Goal: Information Seeking & Learning: Find contact information

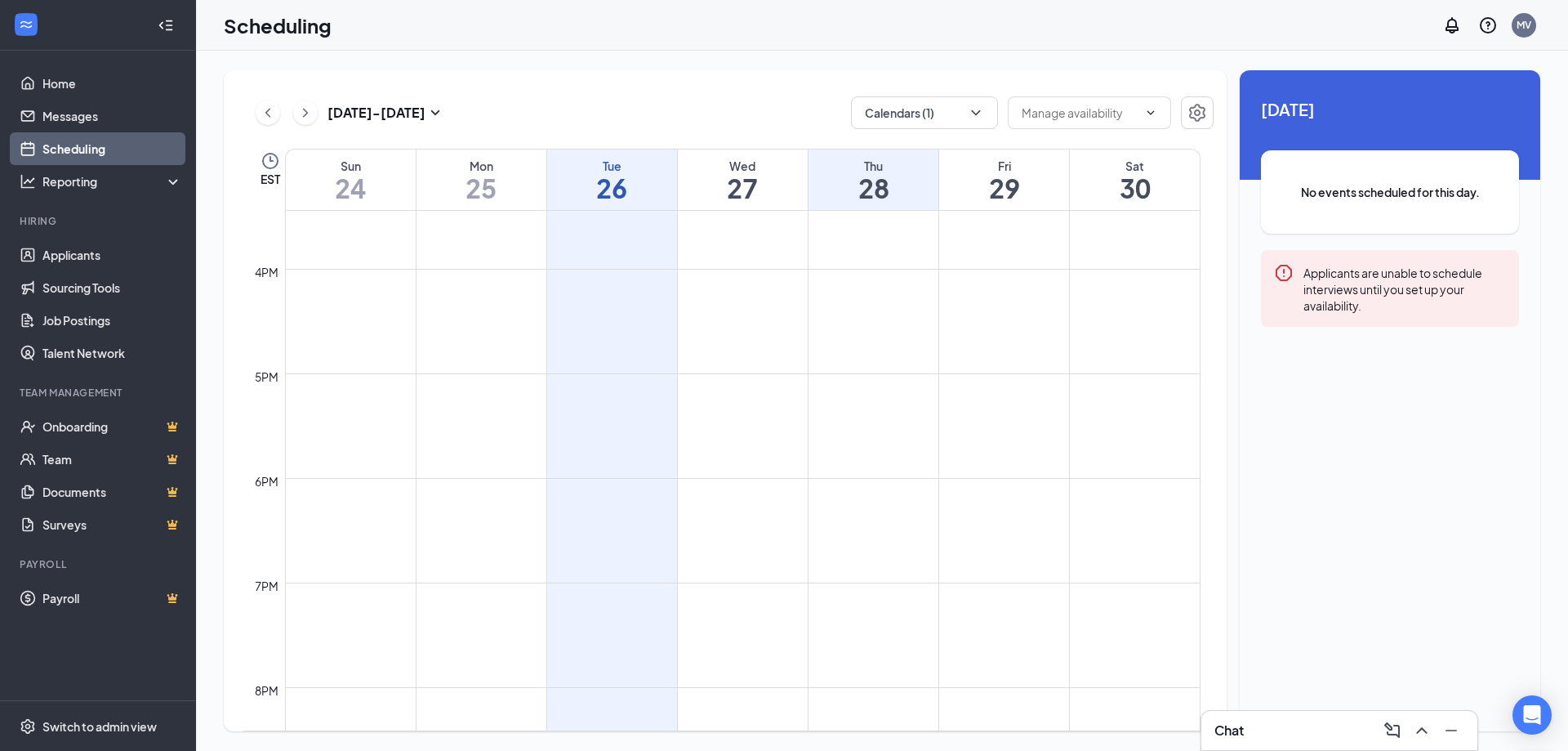
scroll to position [1620, 0]
click at [308, 115] on icon "ChevronRight" at bounding box center [305, 113] width 16 height 20
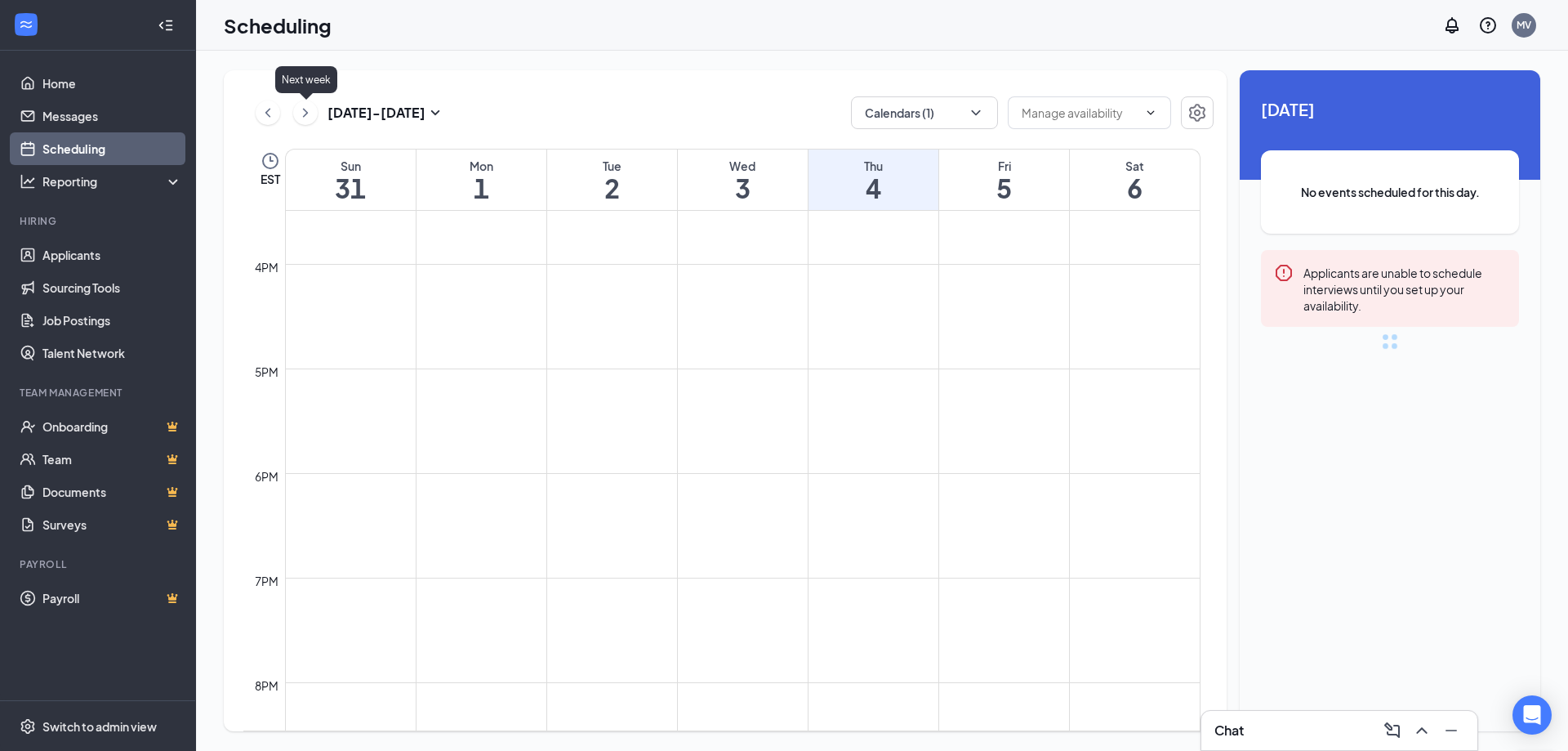
scroll to position [803, 0]
click at [308, 115] on icon "ChevronRight" at bounding box center [305, 113] width 16 height 20
click at [267, 108] on icon "ChevronLeft" at bounding box center [267, 113] width 16 height 20
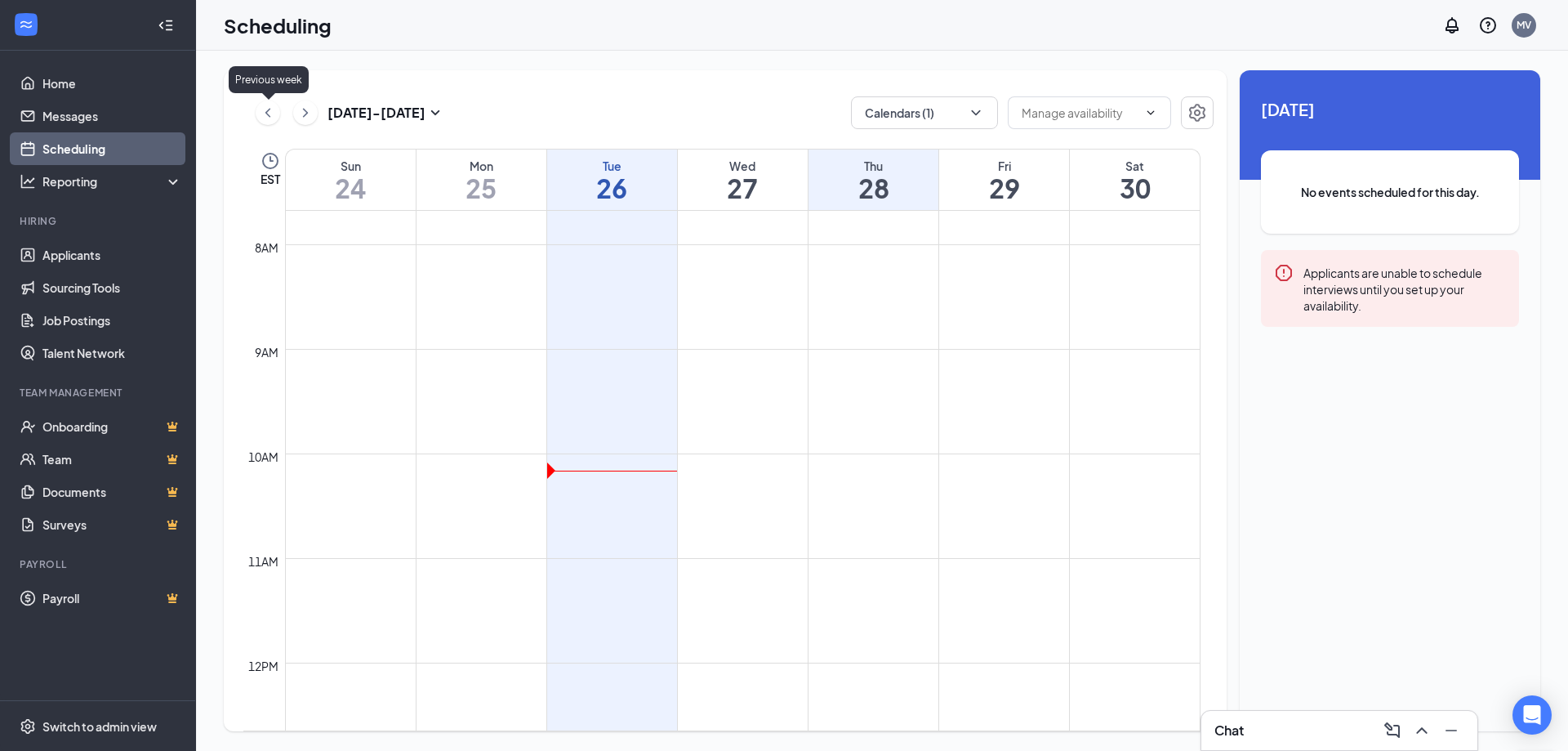
click at [267, 108] on icon "ChevronLeft" at bounding box center [267, 113] width 16 height 20
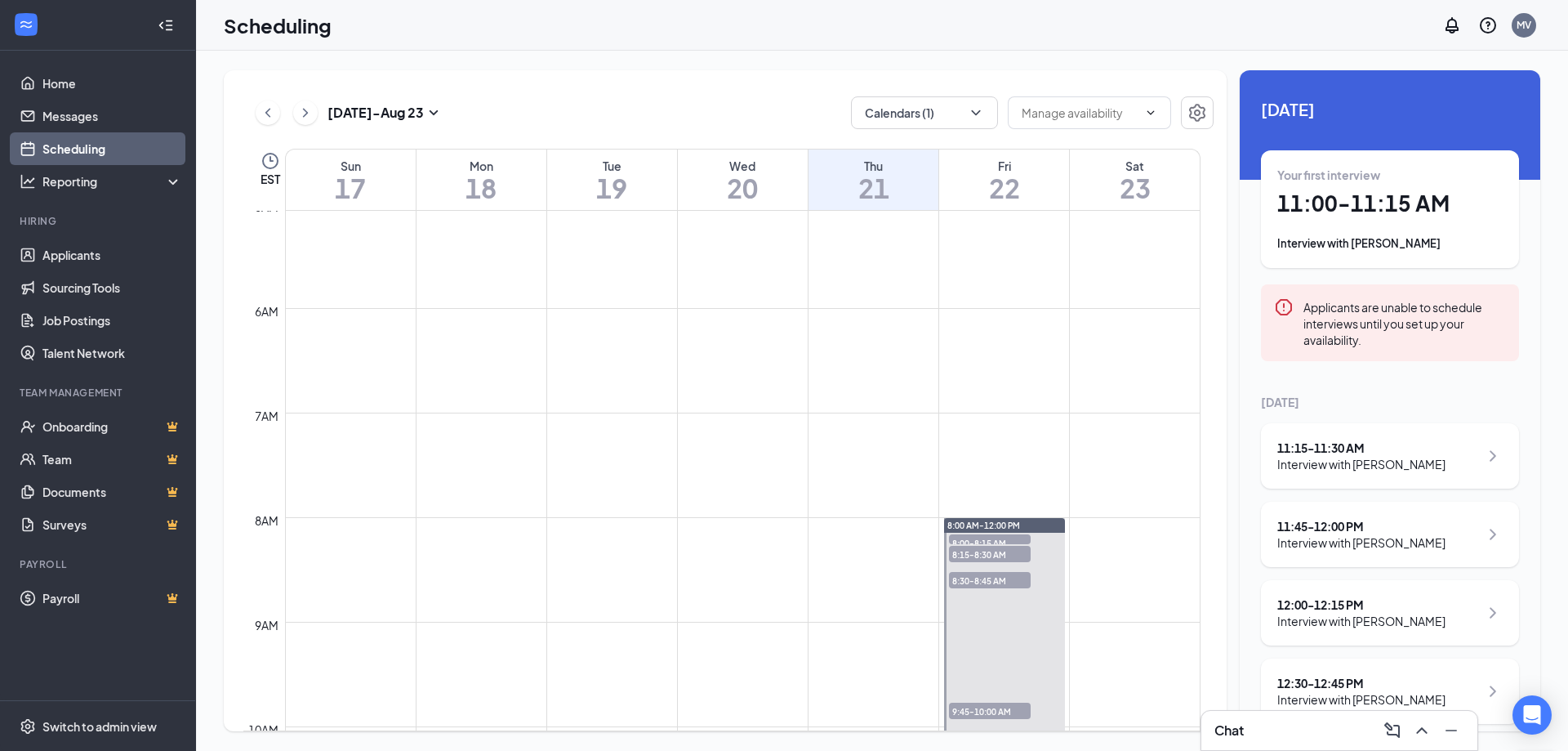
scroll to position [313, 0]
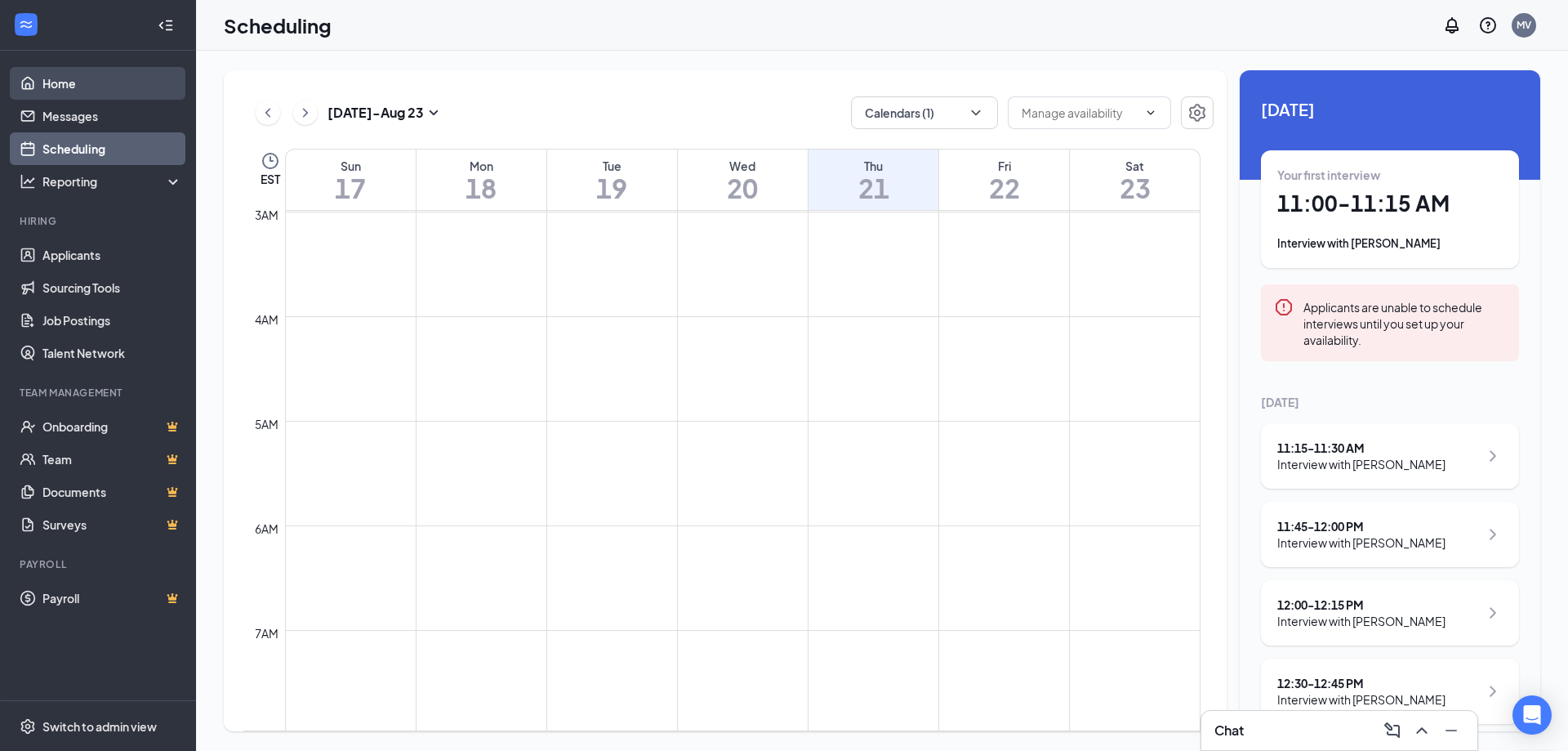
click at [63, 90] on link "Home" at bounding box center [113, 84] width 140 height 32
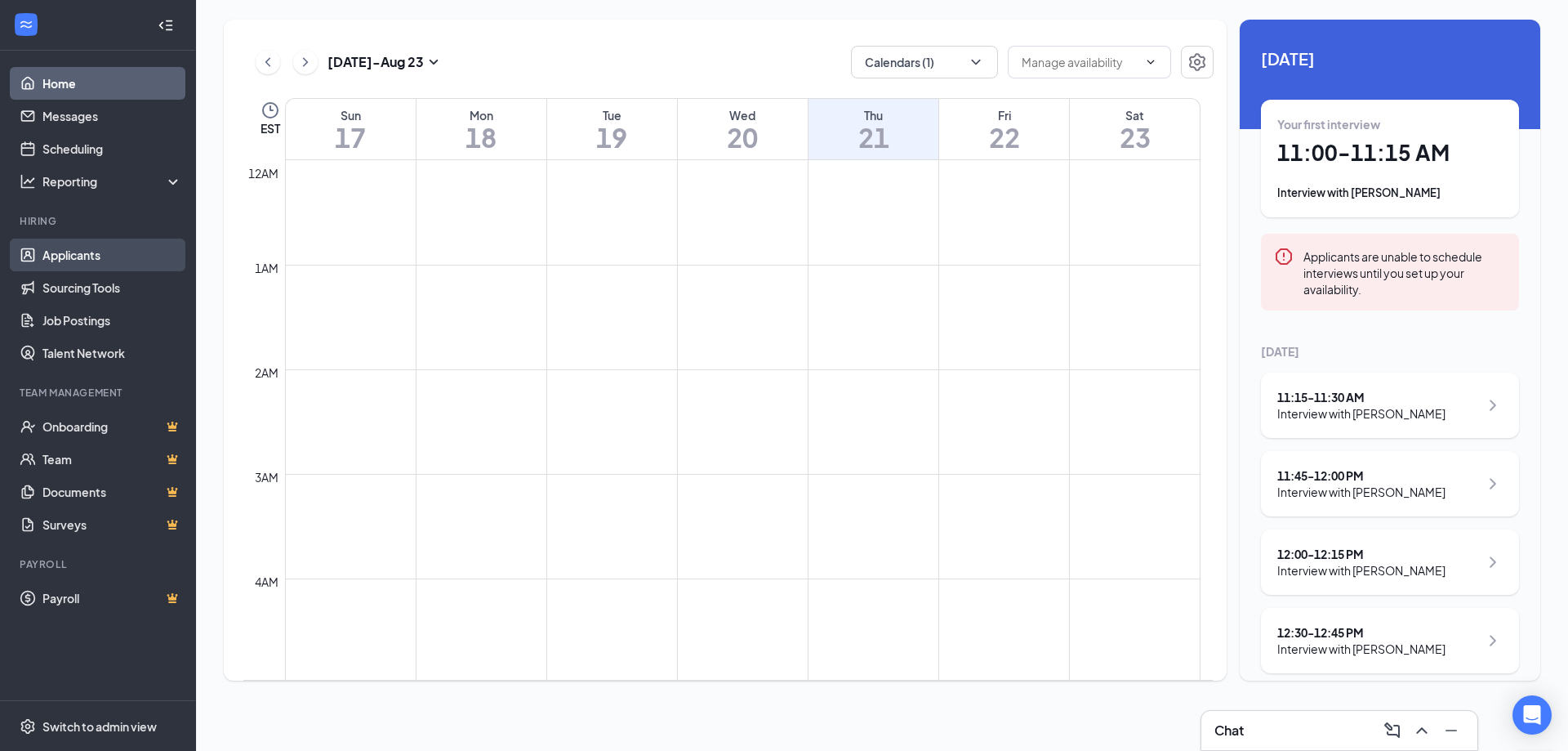
click at [107, 259] on link "Applicants" at bounding box center [113, 255] width 140 height 32
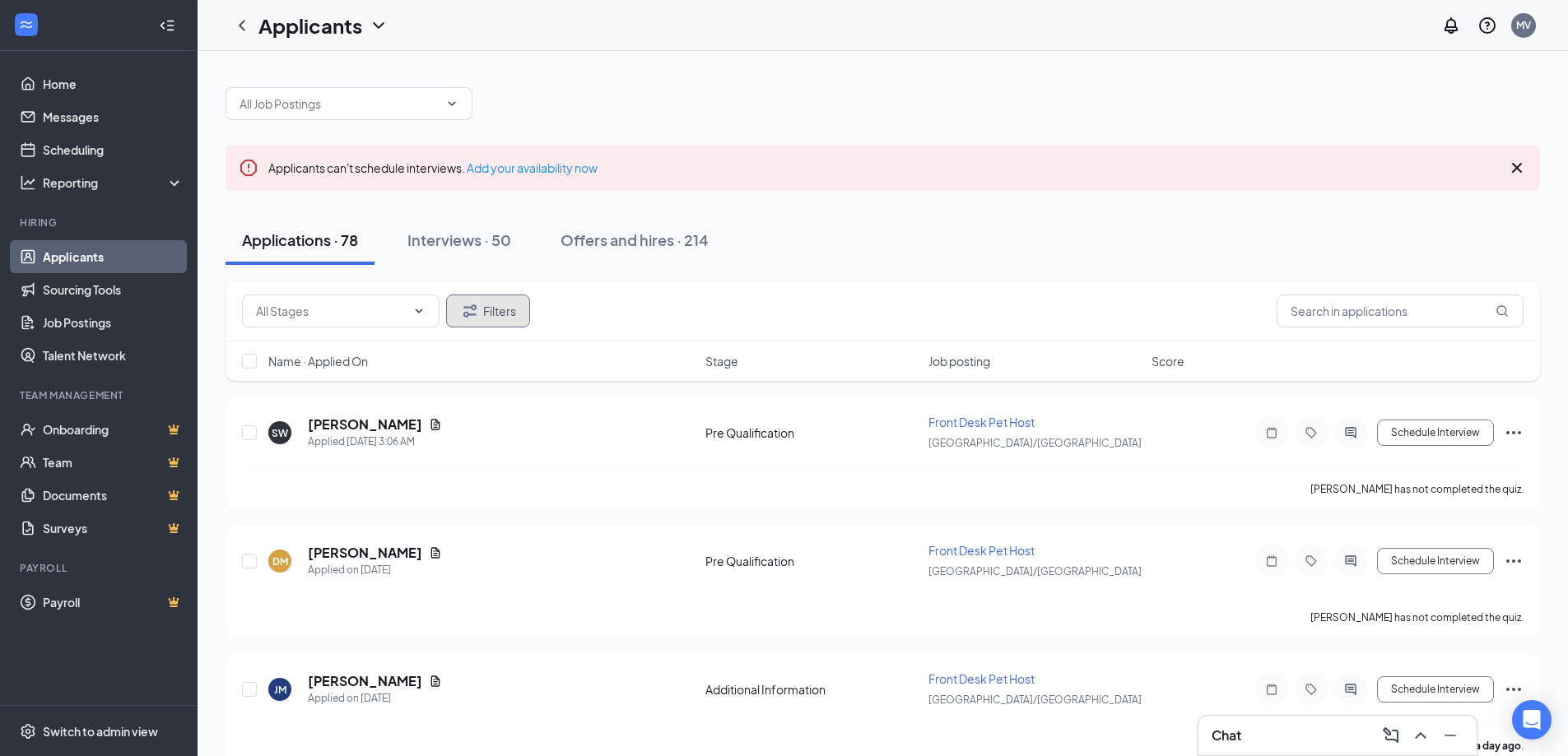
click at [486, 320] on button "Filters" at bounding box center [488, 311] width 84 height 33
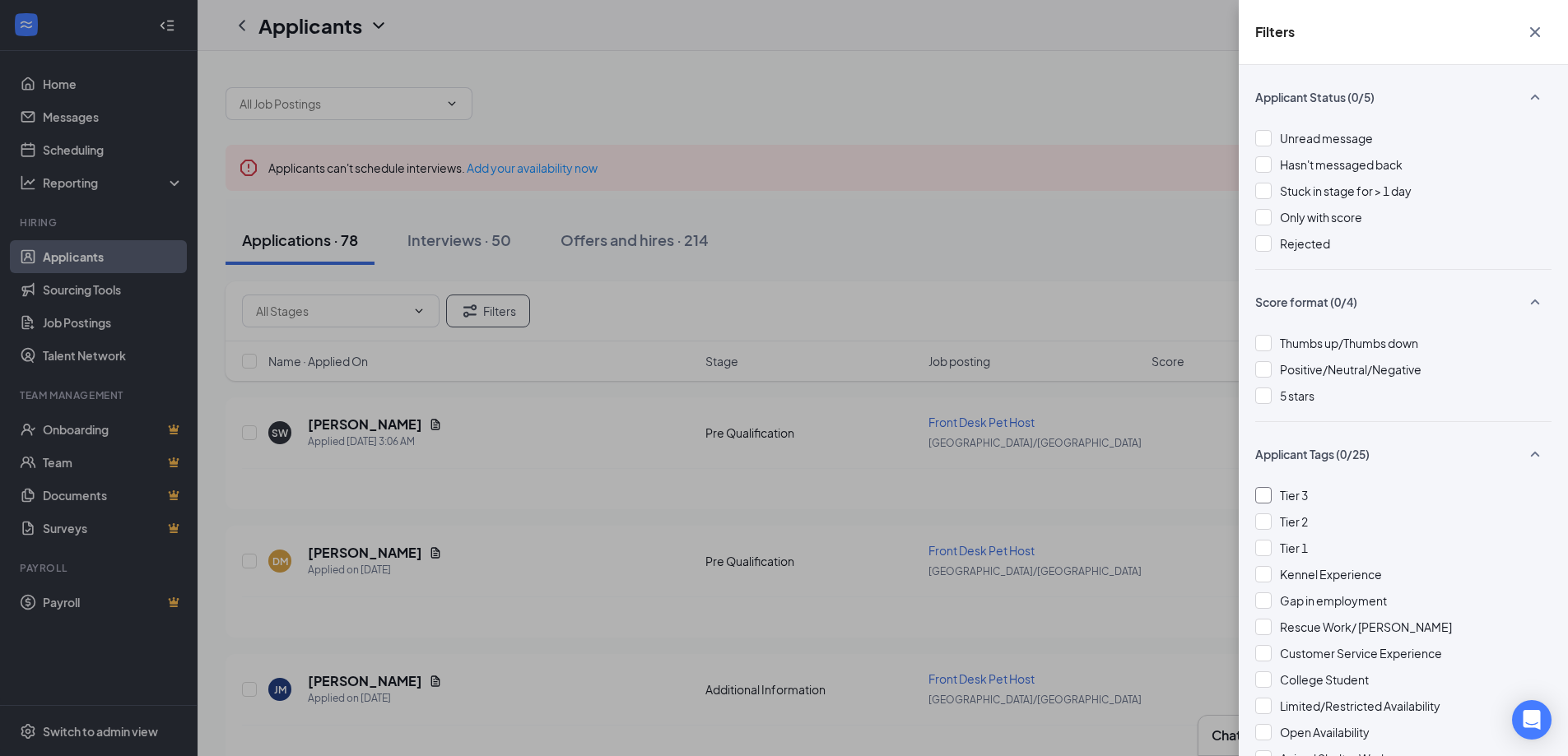
click at [1270, 501] on div at bounding box center [1263, 495] width 16 height 16
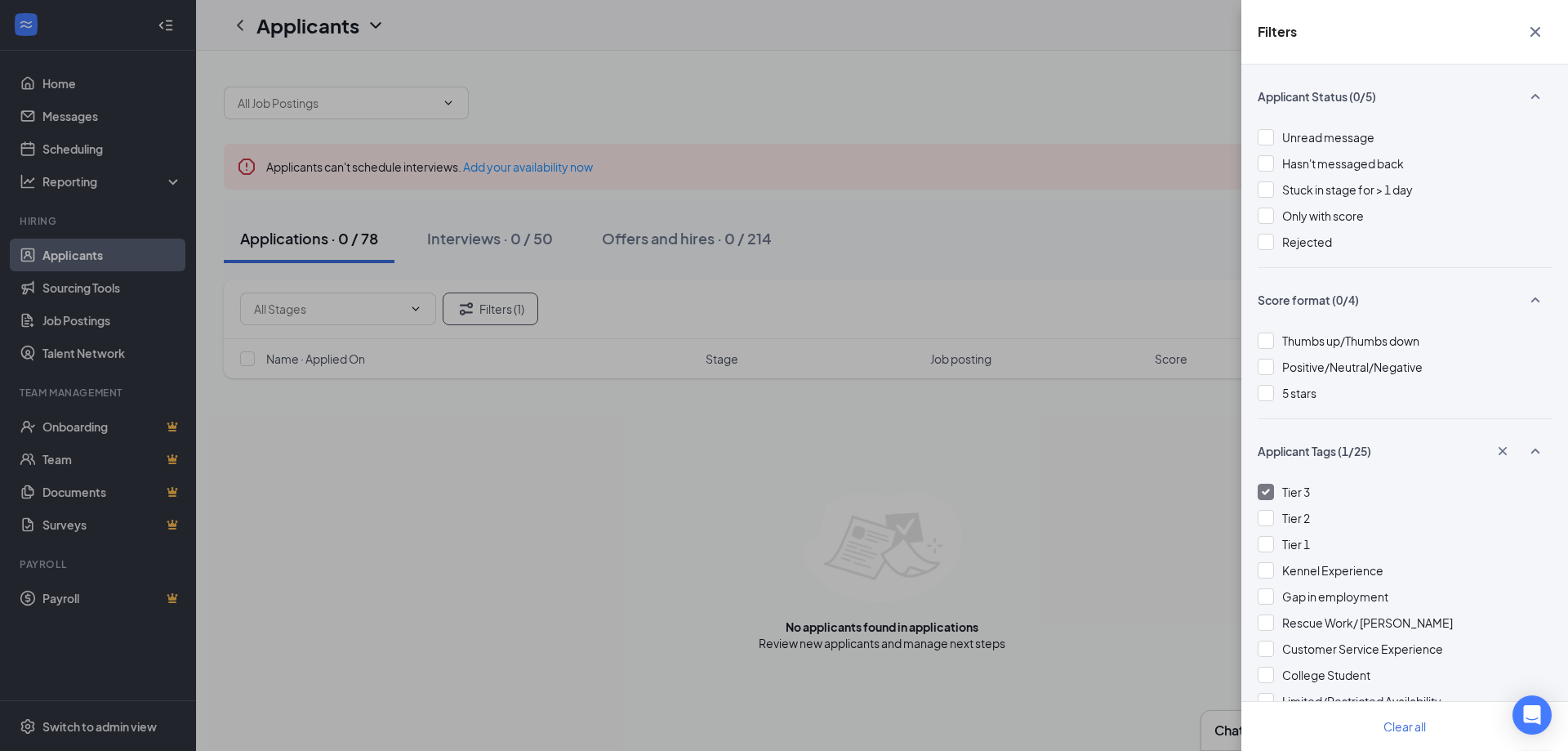
click at [1266, 495] on div at bounding box center [1265, 492] width 16 height 16
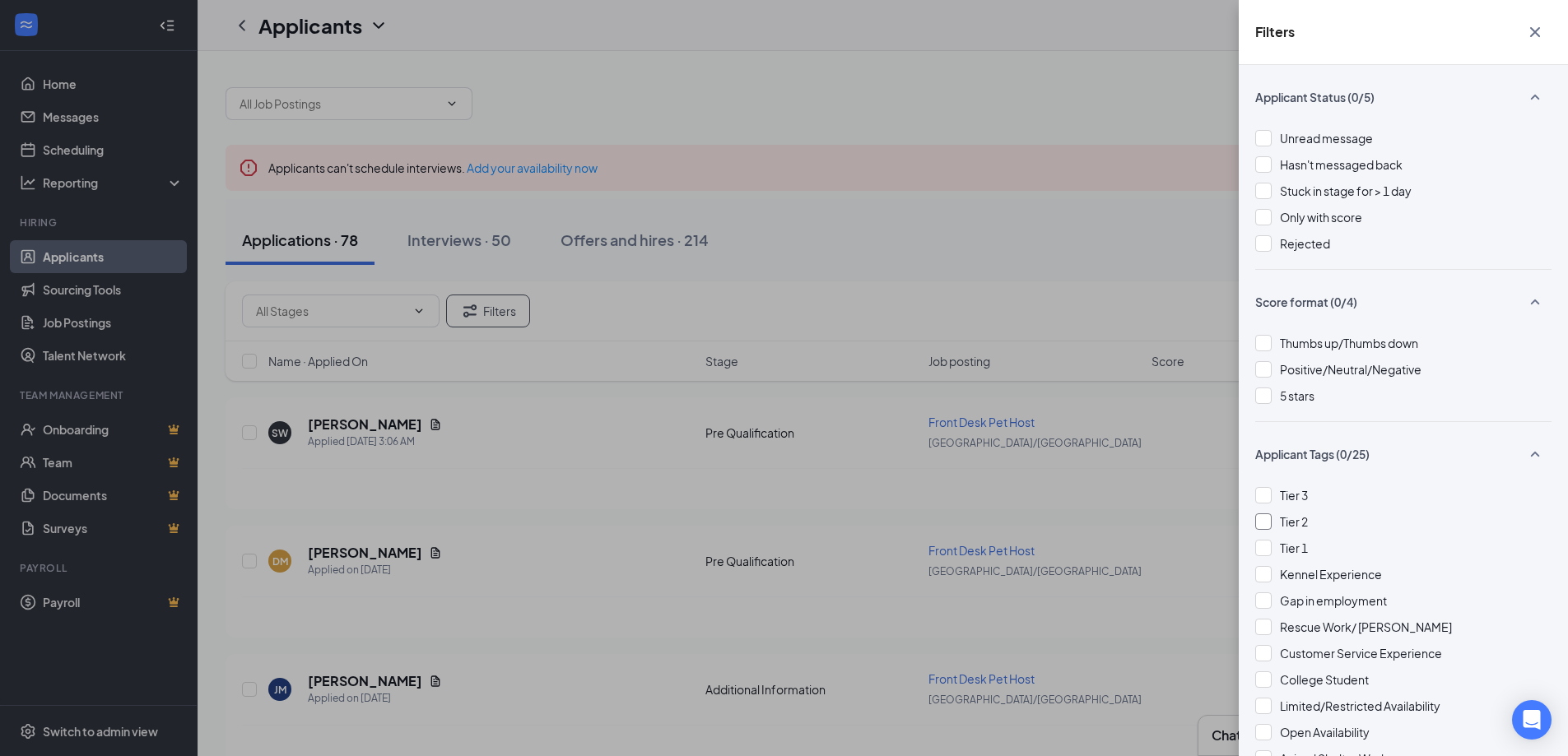
click at [1267, 524] on div at bounding box center [1263, 521] width 16 height 16
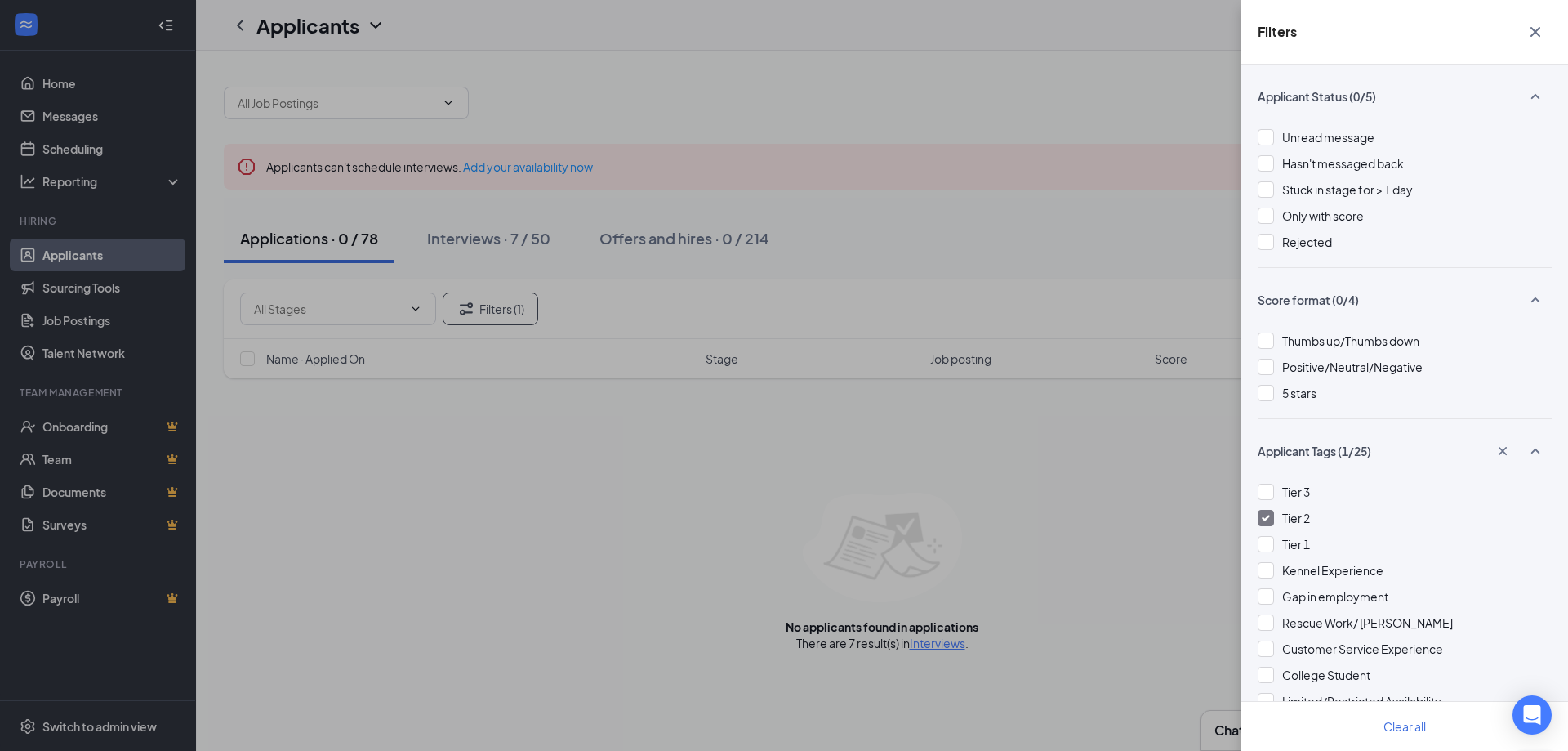
click at [896, 259] on div "Filters Applicant Status (0/5) Unread message Hasn't messaged back Stuck in sta…" at bounding box center [784, 376] width 1568 height 751
click at [508, 245] on div "Filters Applicant Status (0/5) Unread message Hasn't messaged back Stuck in sta…" at bounding box center [784, 376] width 1568 height 751
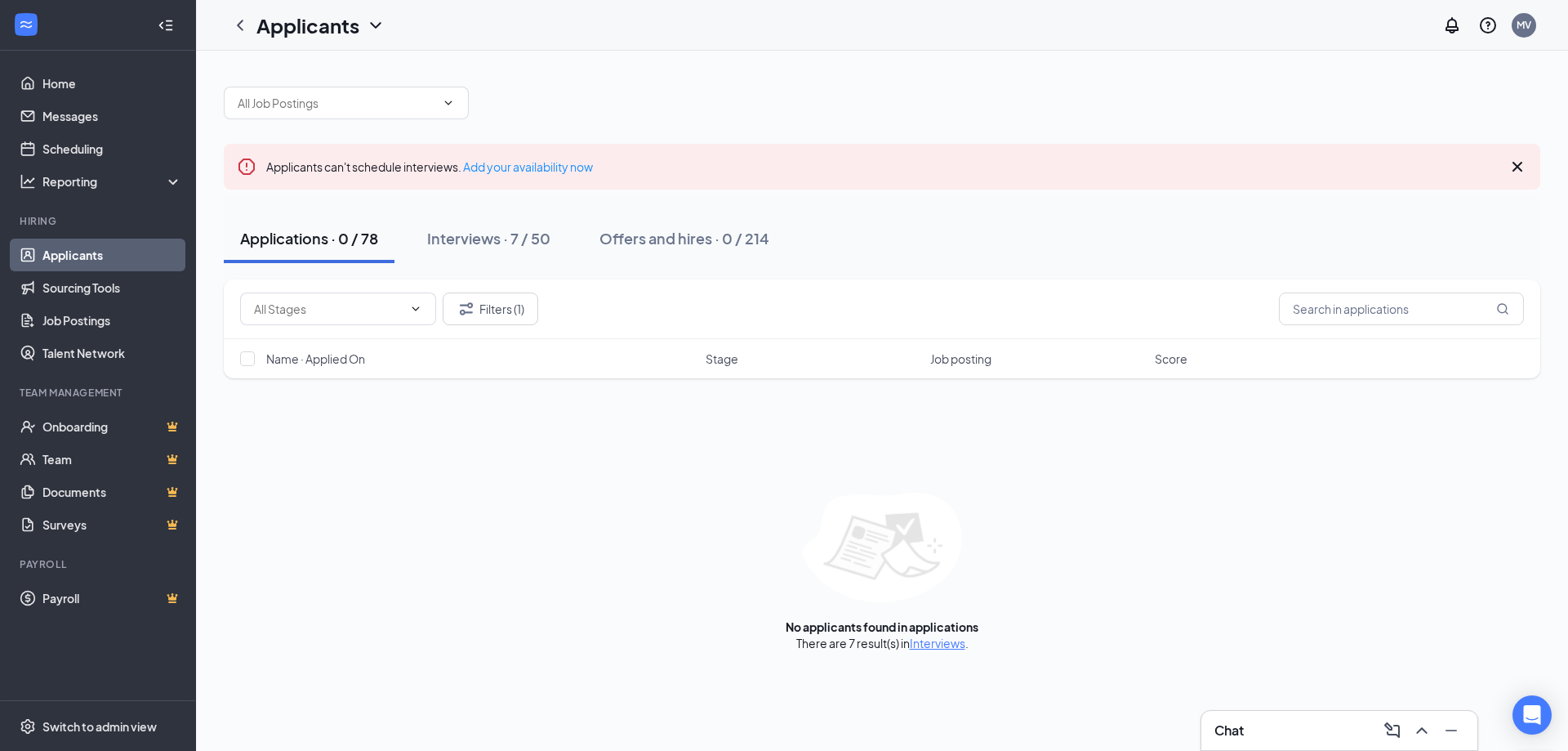
click at [508, 245] on div "Interviews · 7 / 50" at bounding box center [489, 238] width 124 height 20
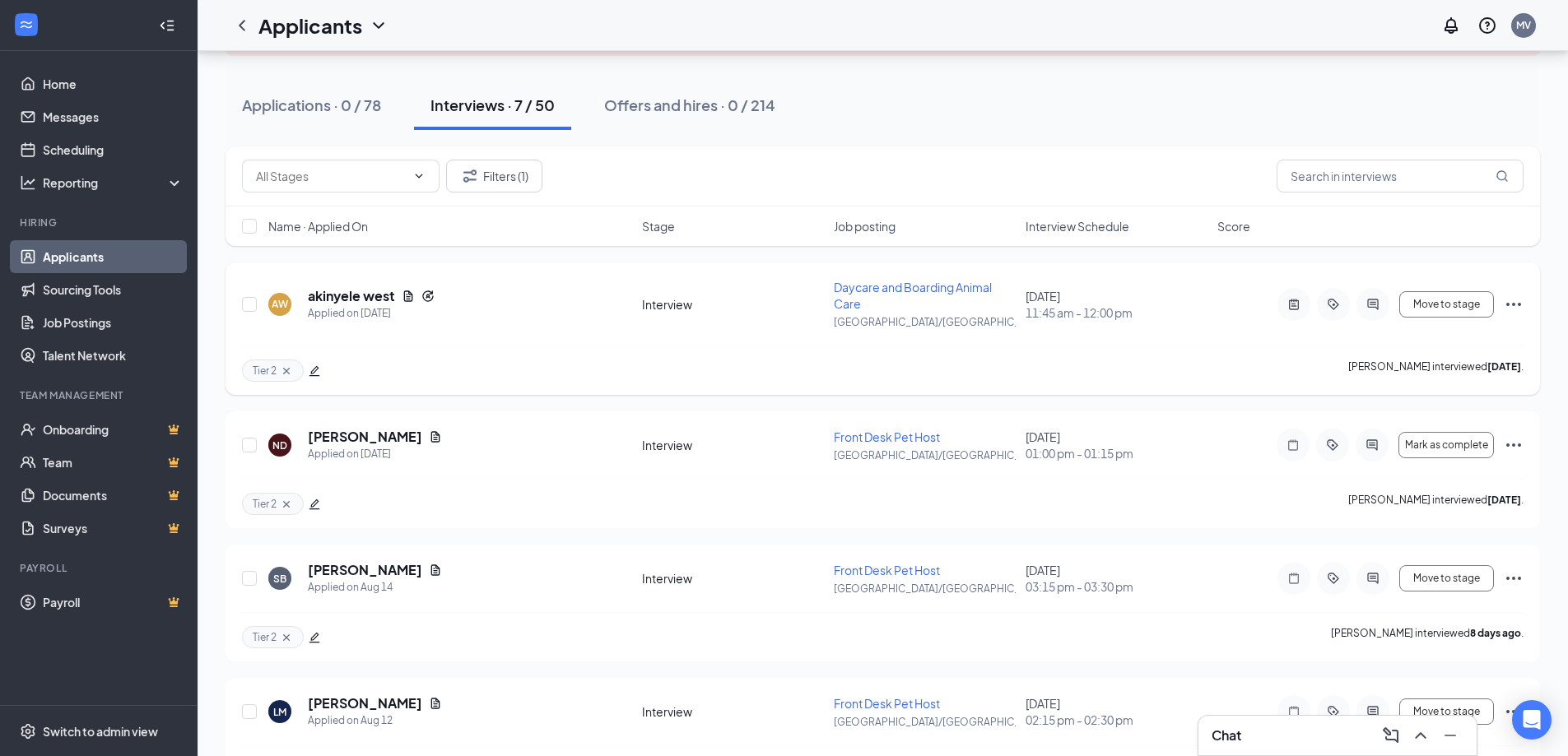
scroll to position [164, 0]
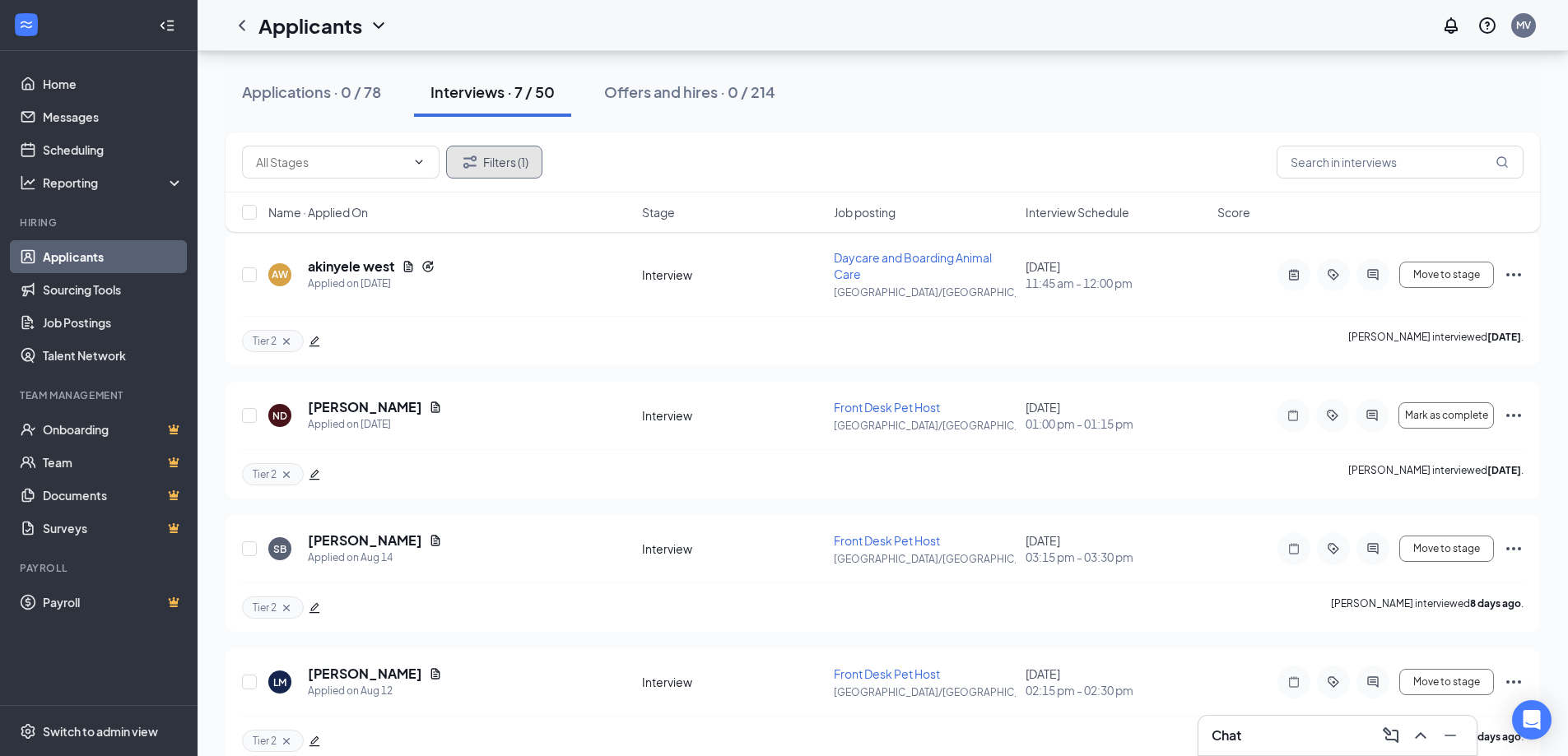
click at [477, 164] on icon "Filter" at bounding box center [469, 162] width 20 height 20
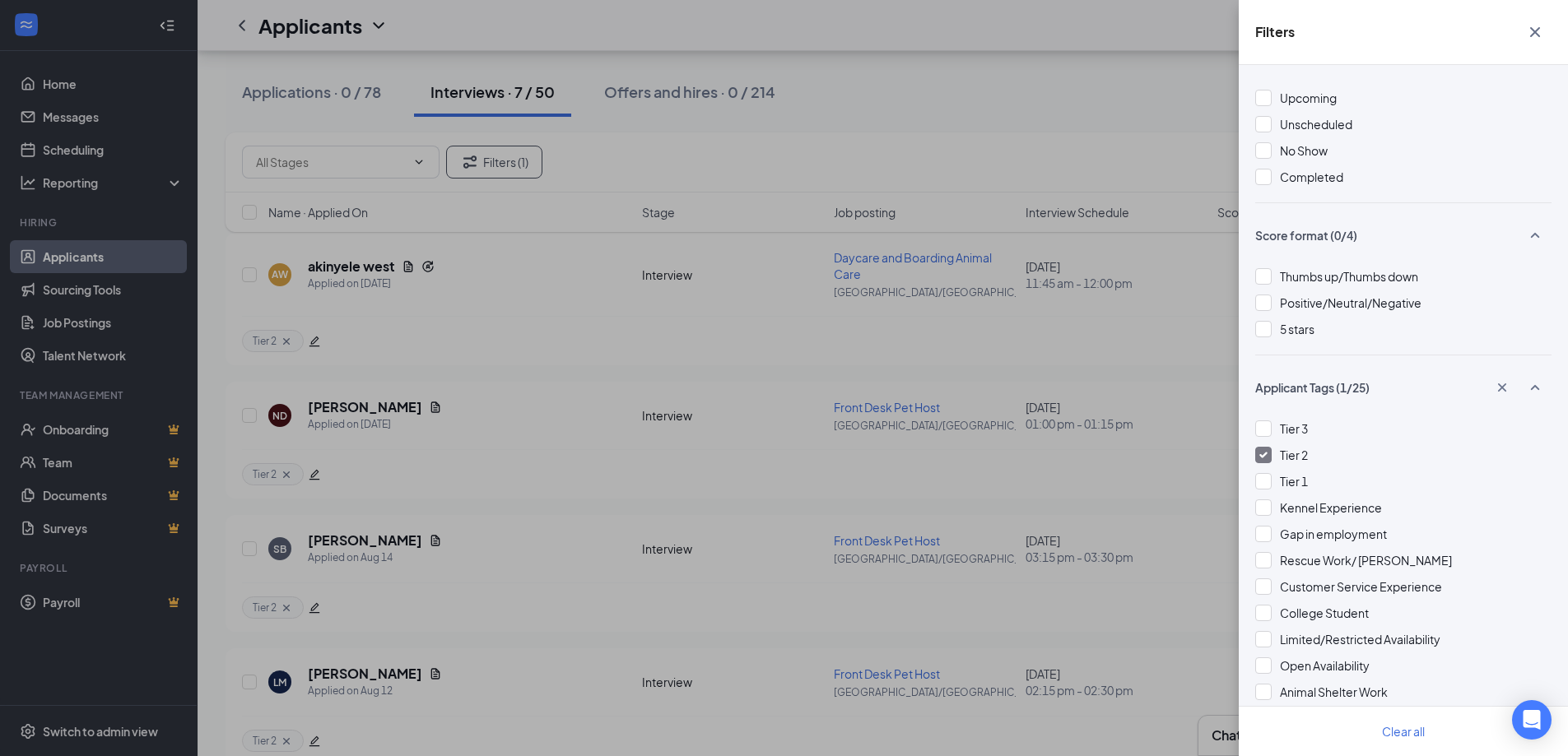
scroll to position [247, 0]
click at [1267, 479] on div at bounding box center [1263, 479] width 16 height 16
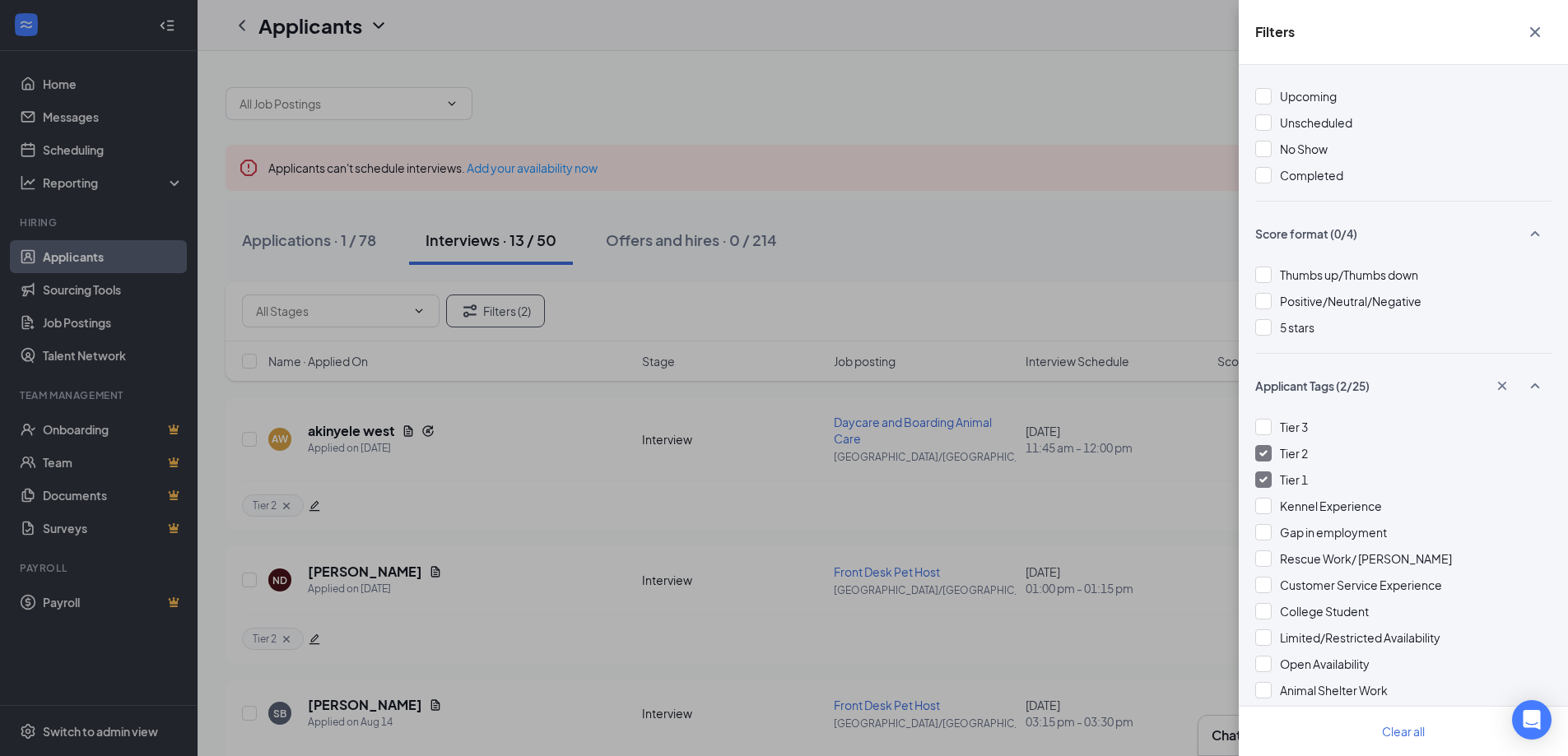
click at [1272, 448] on div "Tier 2" at bounding box center [1403, 453] width 297 height 18
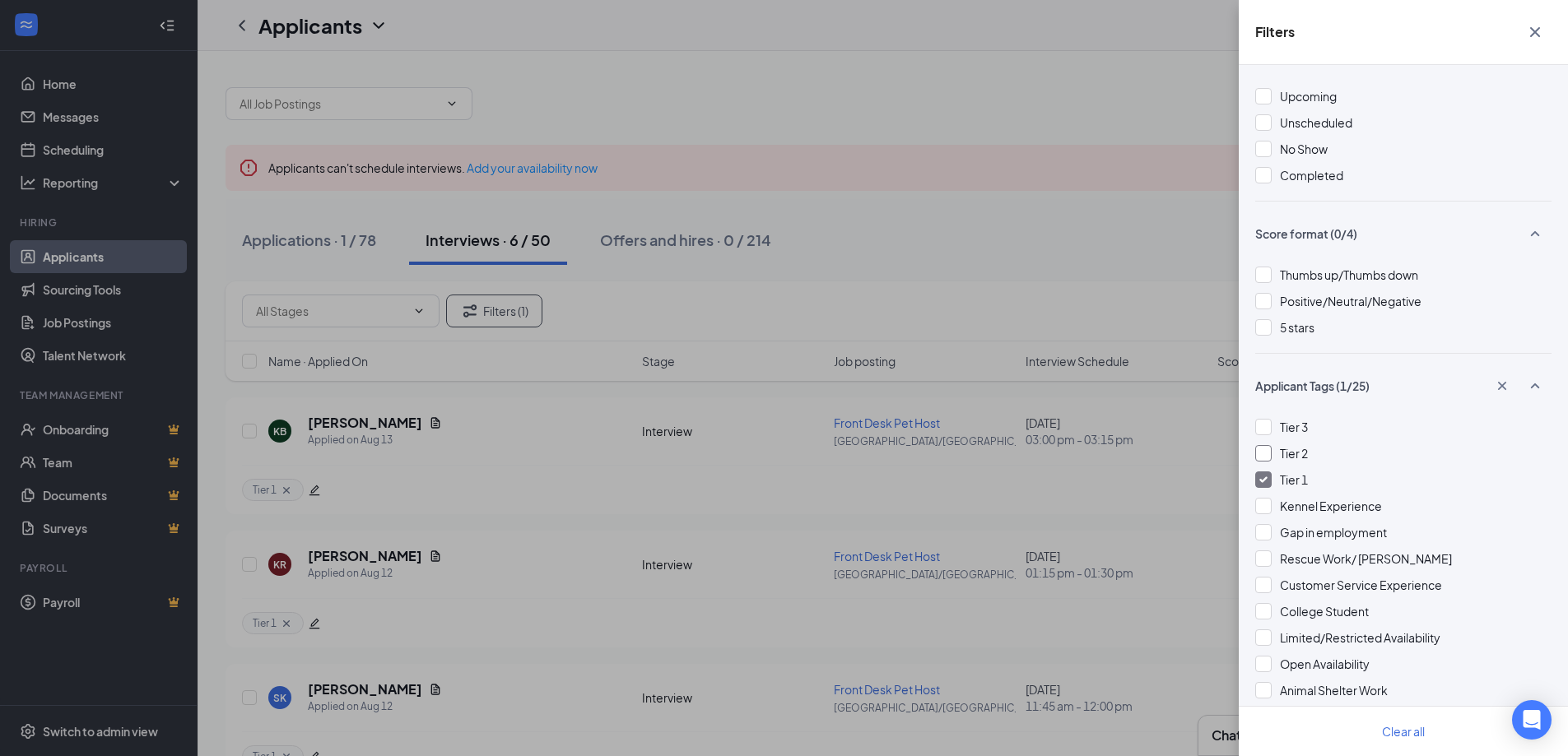
drag, startPoint x: 1265, startPoint y: 427, endPoint x: 1271, endPoint y: 452, distance: 25.7
click at [1265, 430] on div at bounding box center [1263, 426] width 16 height 16
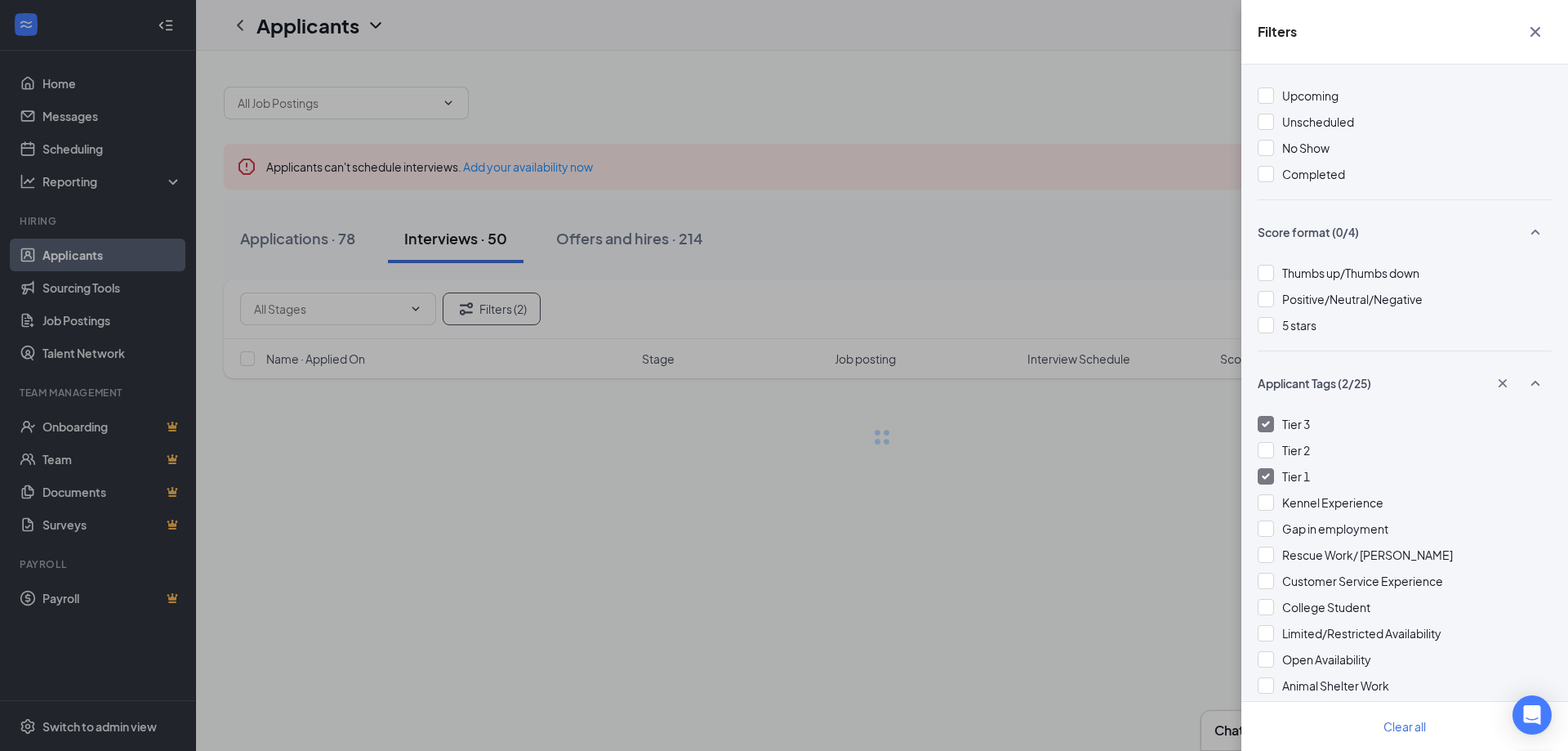
click at [1263, 474] on img at bounding box center [1266, 476] width 9 height 7
click at [1266, 473] on div at bounding box center [1265, 476] width 16 height 16
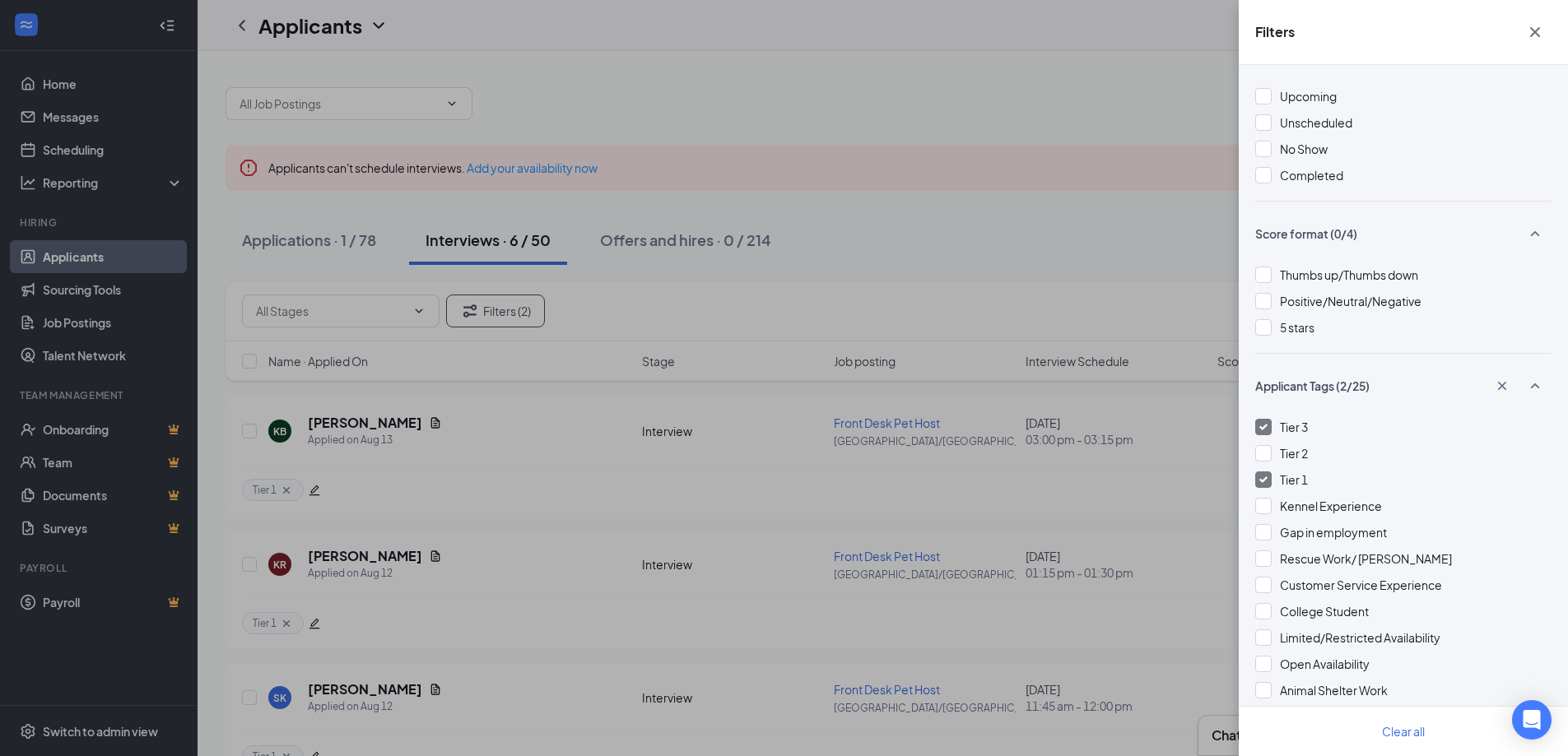
click at [1274, 427] on div "Tier 3" at bounding box center [1403, 426] width 297 height 18
click at [936, 203] on div "Filters Applicant Status (0/5) Unread message Hasn't messaged back Stuck in sta…" at bounding box center [784, 378] width 1568 height 756
click at [1535, 37] on icon "Cross" at bounding box center [1534, 32] width 20 height 20
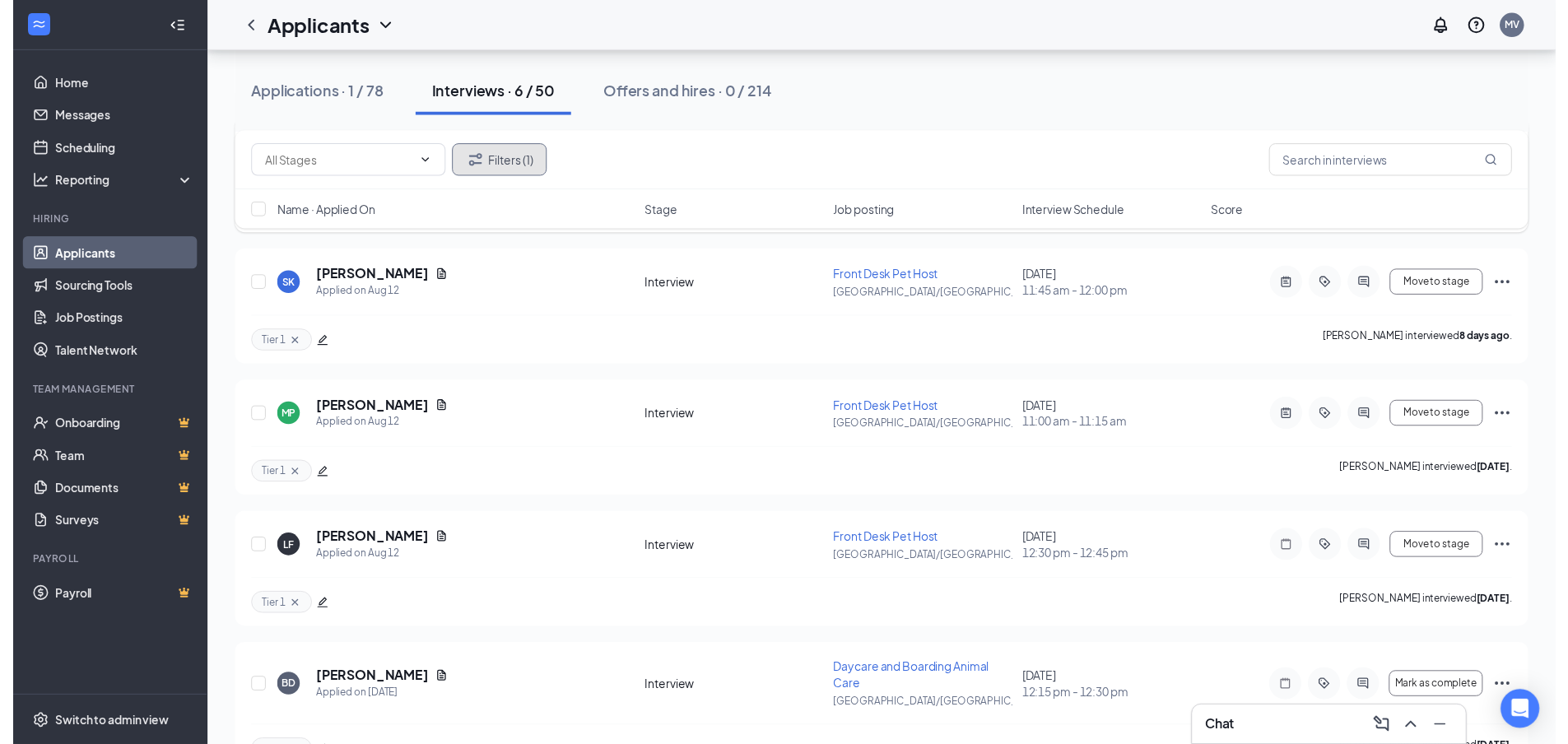
scroll to position [460, 0]
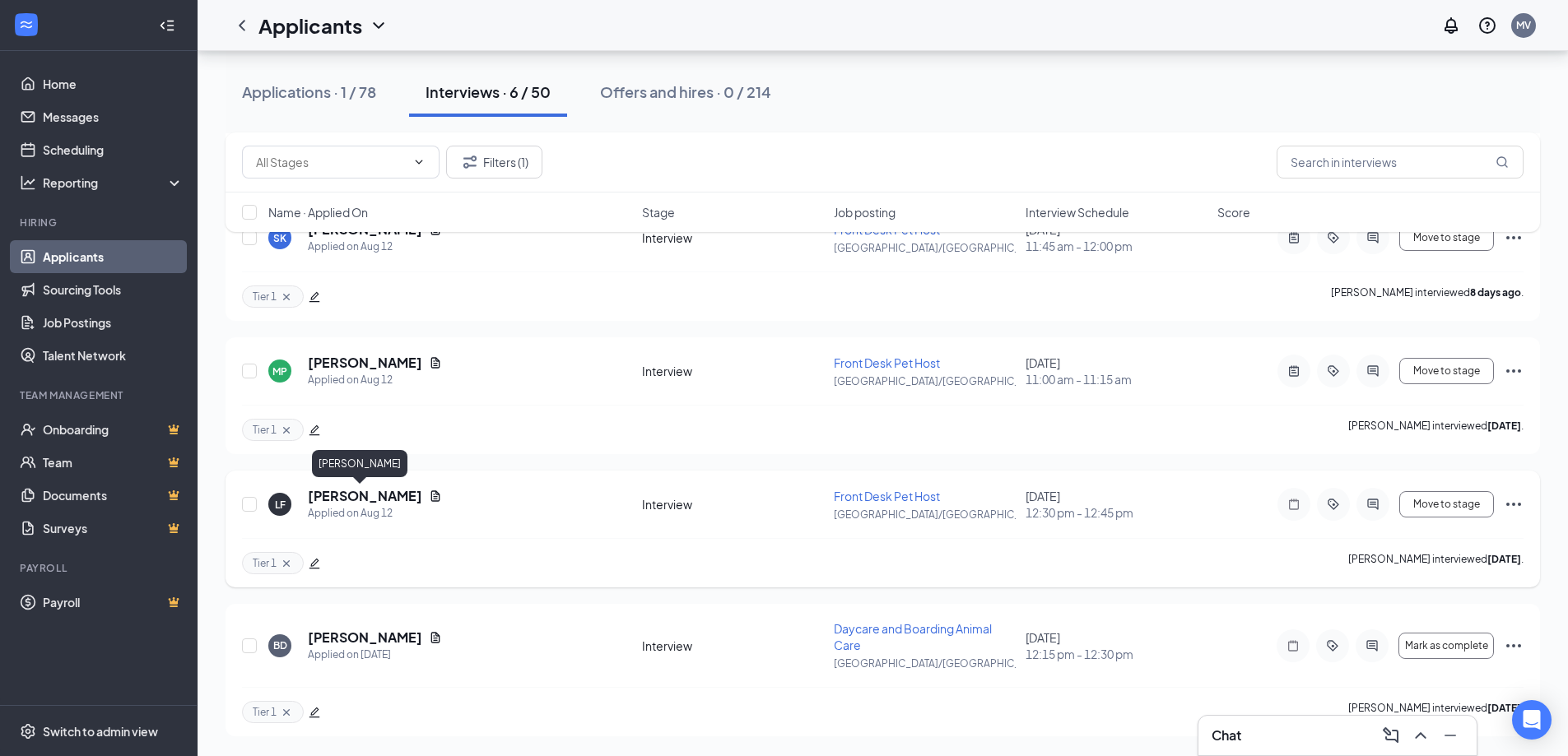
click at [334, 500] on h5 "[PERSON_NAME]" at bounding box center [364, 496] width 114 height 18
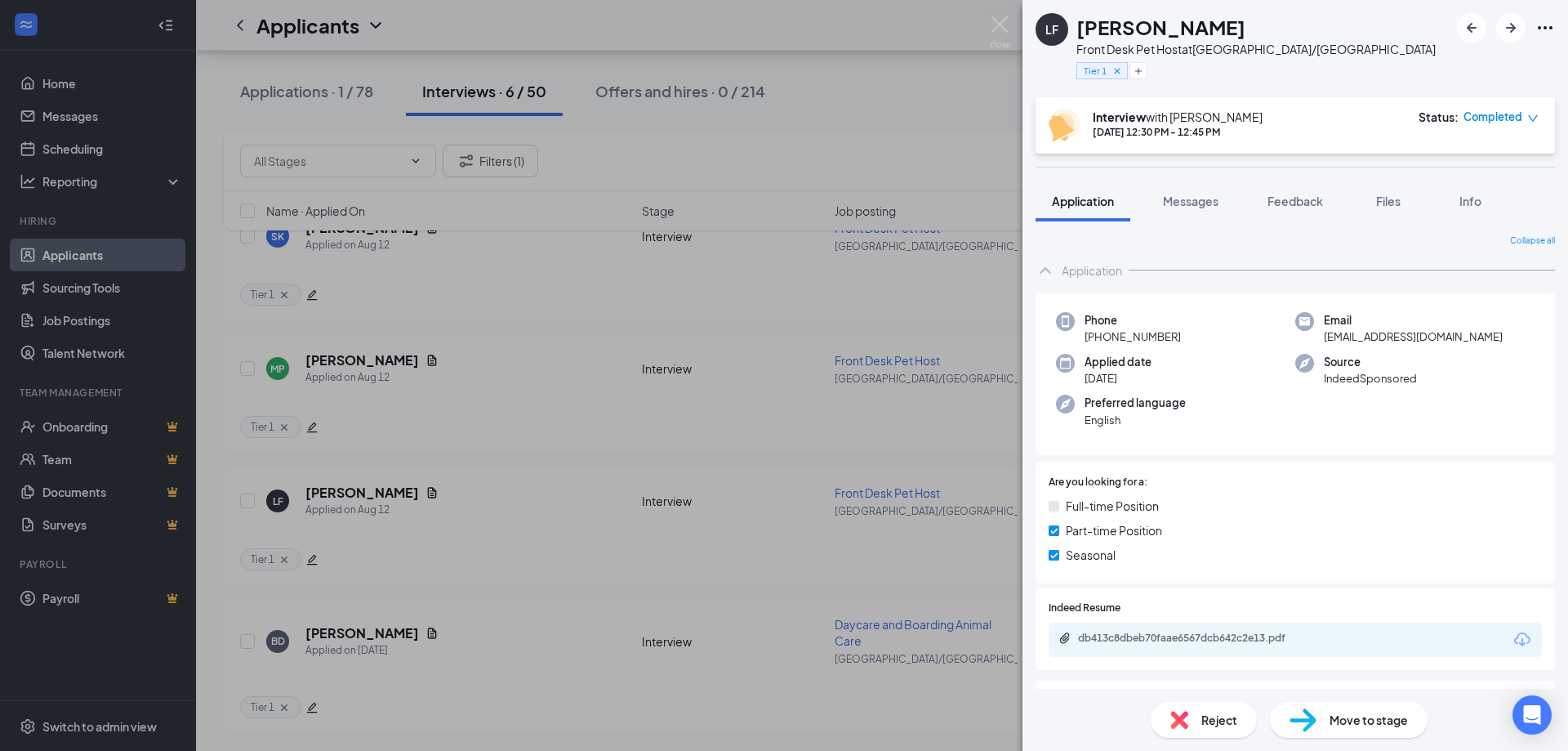
click at [1365, 341] on span "[EMAIL_ADDRESS][DOMAIN_NAME]" at bounding box center [1414, 336] width 179 height 16
copy span "[EMAIL_ADDRESS][DOMAIN_NAME]"
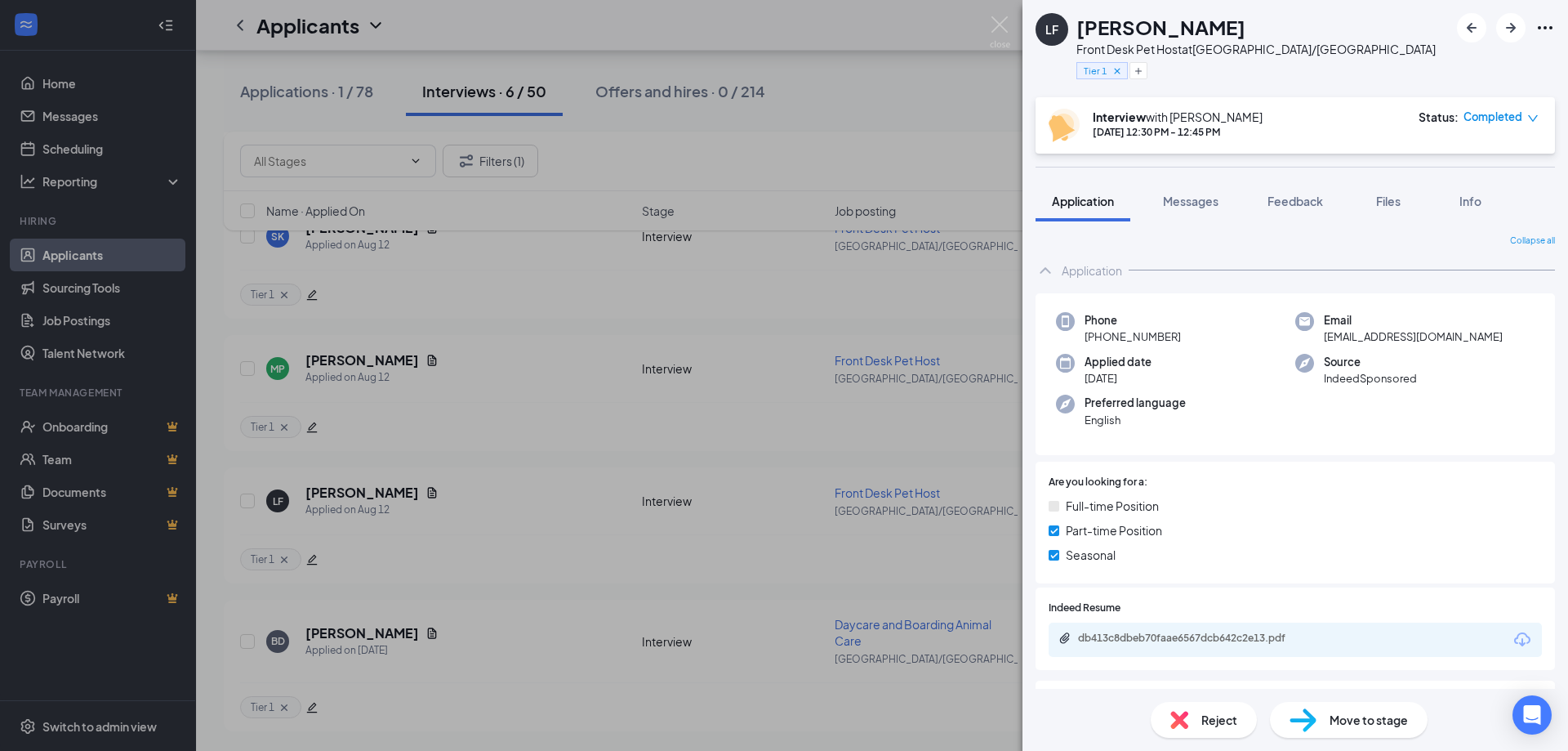
click at [1147, 330] on span "[PHONE_NUMBER]" at bounding box center [1132, 336] width 96 height 16
click at [1143, 329] on span "[PHONE_NUMBER]" at bounding box center [1132, 336] width 96 height 16
click at [1147, 335] on span "[PHONE_NUMBER]" at bounding box center [1132, 336] width 96 height 16
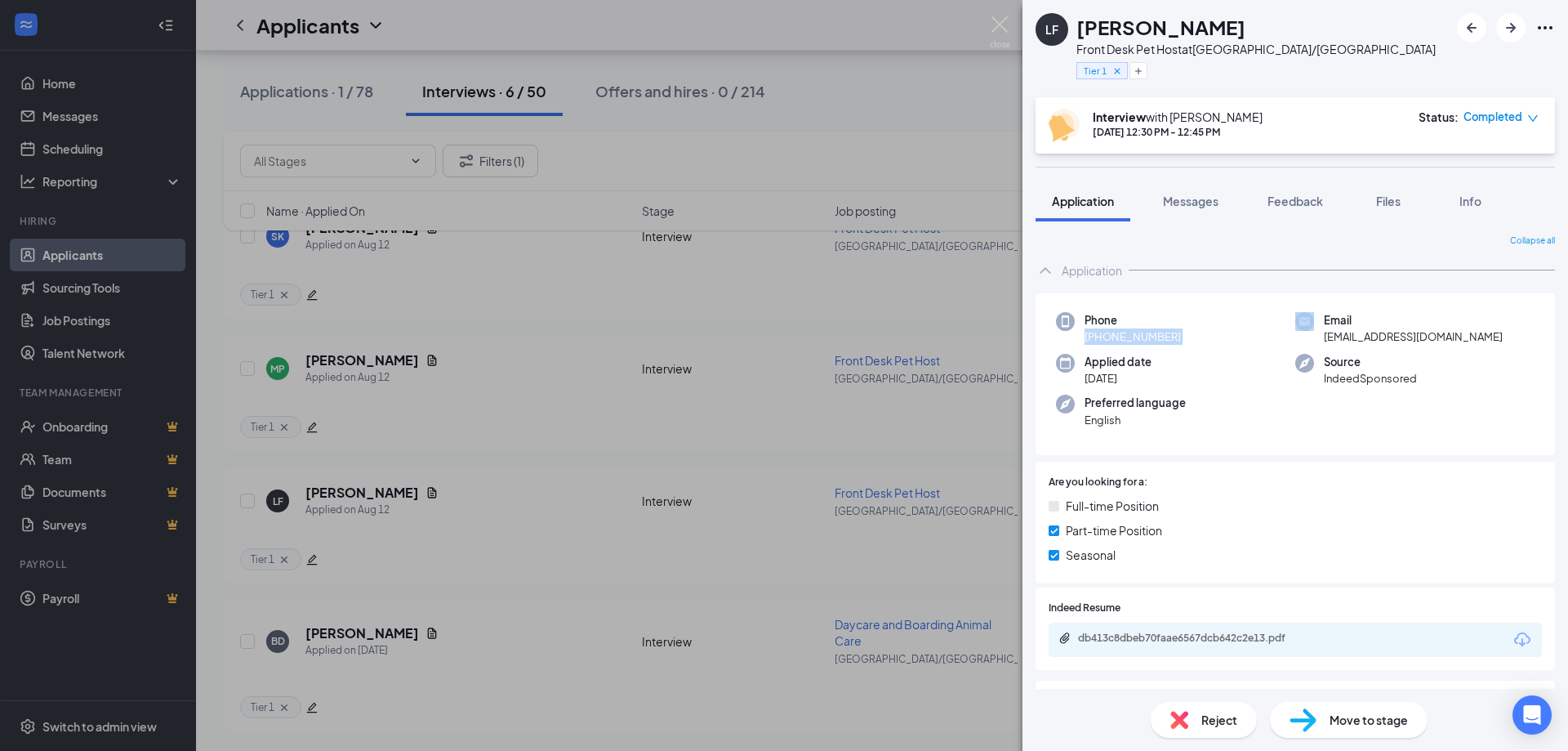
click at [1147, 335] on span "[PHONE_NUMBER]" at bounding box center [1132, 336] width 96 height 16
click at [835, 89] on div "LF [PERSON_NAME] Front Desk Pet Host at [GEOGRAPHIC_DATA]/[GEOGRAPHIC_DATA] Tie…" at bounding box center [784, 376] width 1568 height 751
